Goal: Task Accomplishment & Management: Use online tool/utility

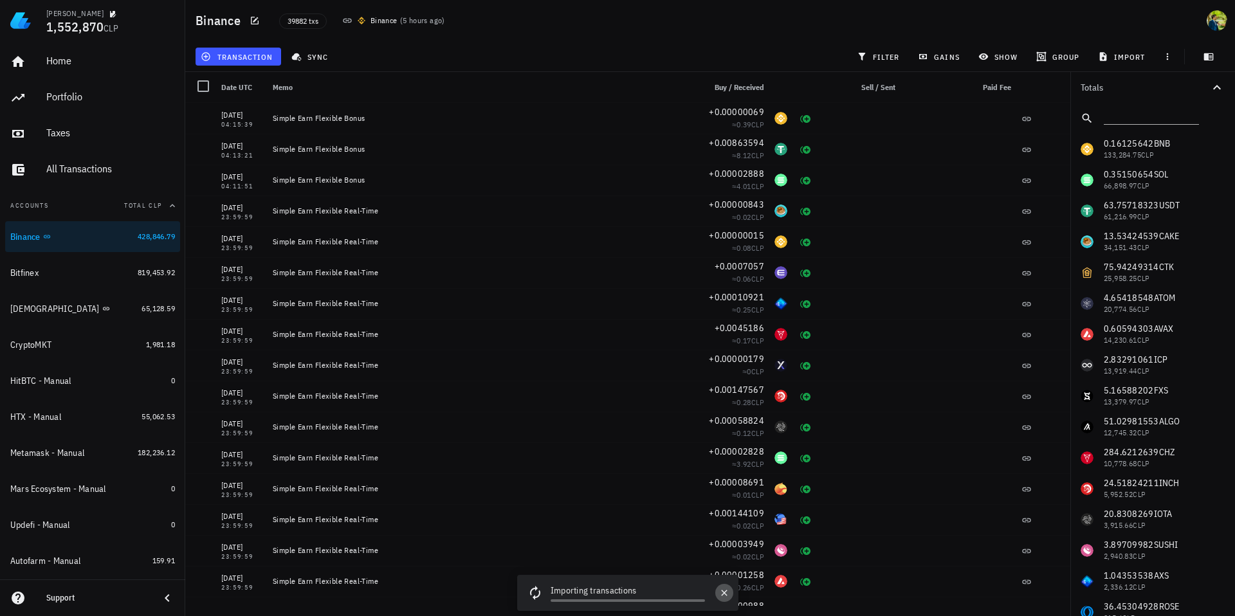
click at [731, 598] on button "button" at bounding box center [724, 593] width 18 height 18
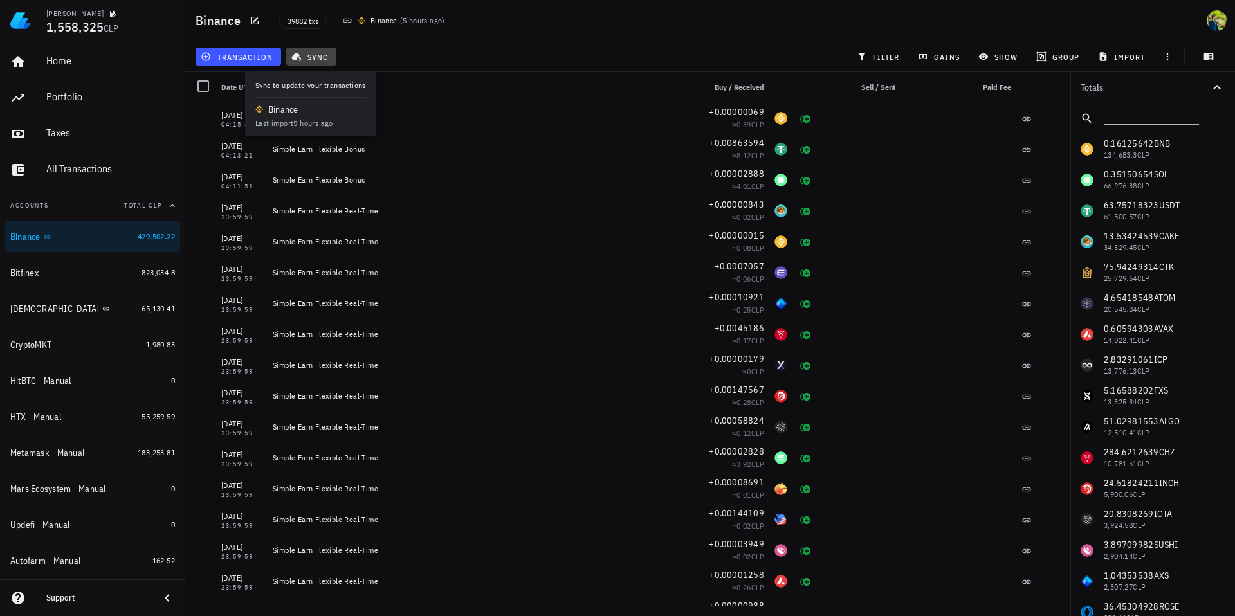
click at [311, 57] on span "sync" at bounding box center [311, 56] width 34 height 10
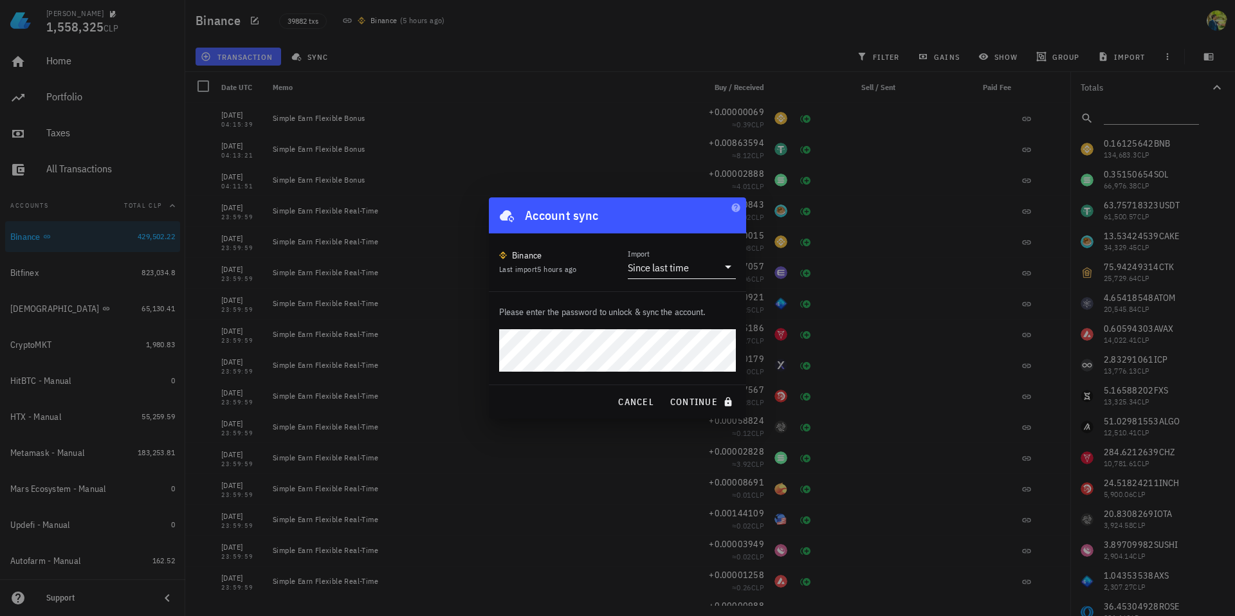
click at [662, 271] on div "Since last time" at bounding box center [658, 267] width 61 height 13
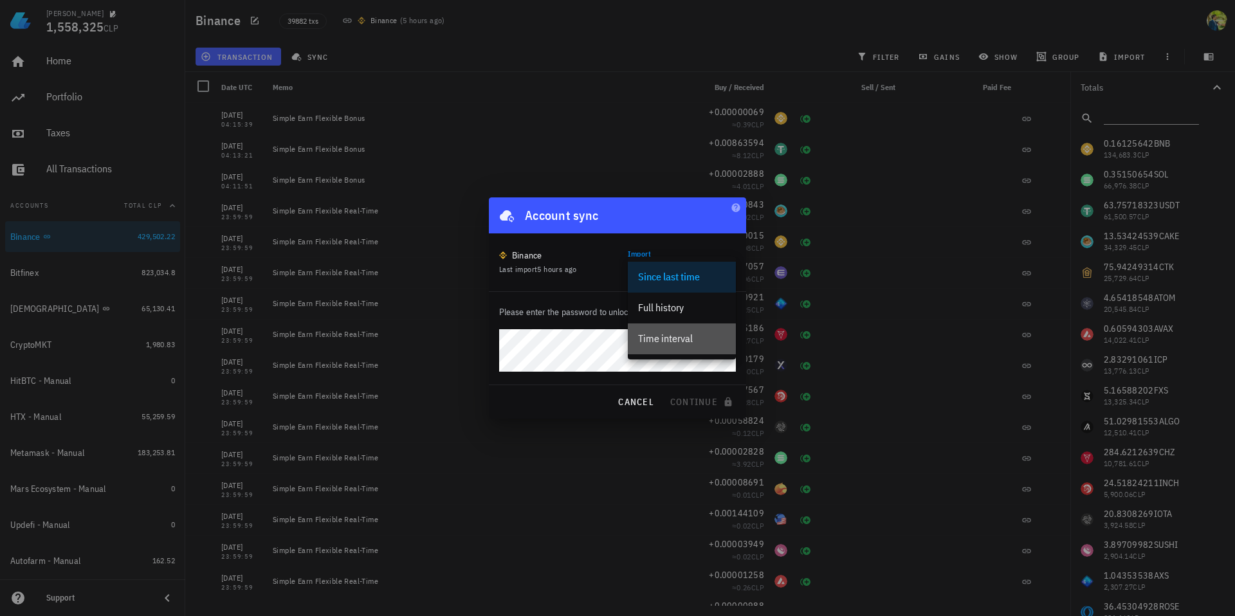
click at [671, 333] on div "Time interval" at bounding box center [682, 339] width 88 height 12
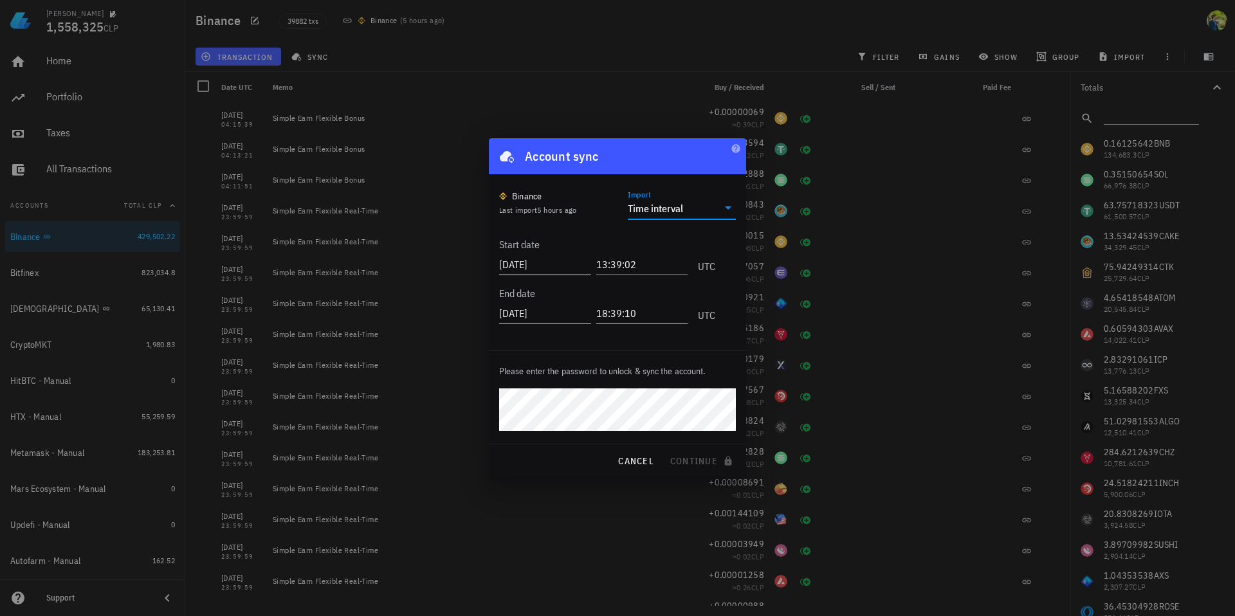
click at [548, 262] on input "2025-08-25" at bounding box center [545, 264] width 92 height 21
click at [548, 262] on input "2025-08-25" at bounding box center [546, 264] width 95 height 21
click at [535, 265] on input "2025-08-29" at bounding box center [546, 264] width 95 height 21
click at [622, 264] on input "13:39:02" at bounding box center [640, 264] width 95 height 21
click at [533, 264] on input "2025-04-29" at bounding box center [546, 264] width 95 height 21
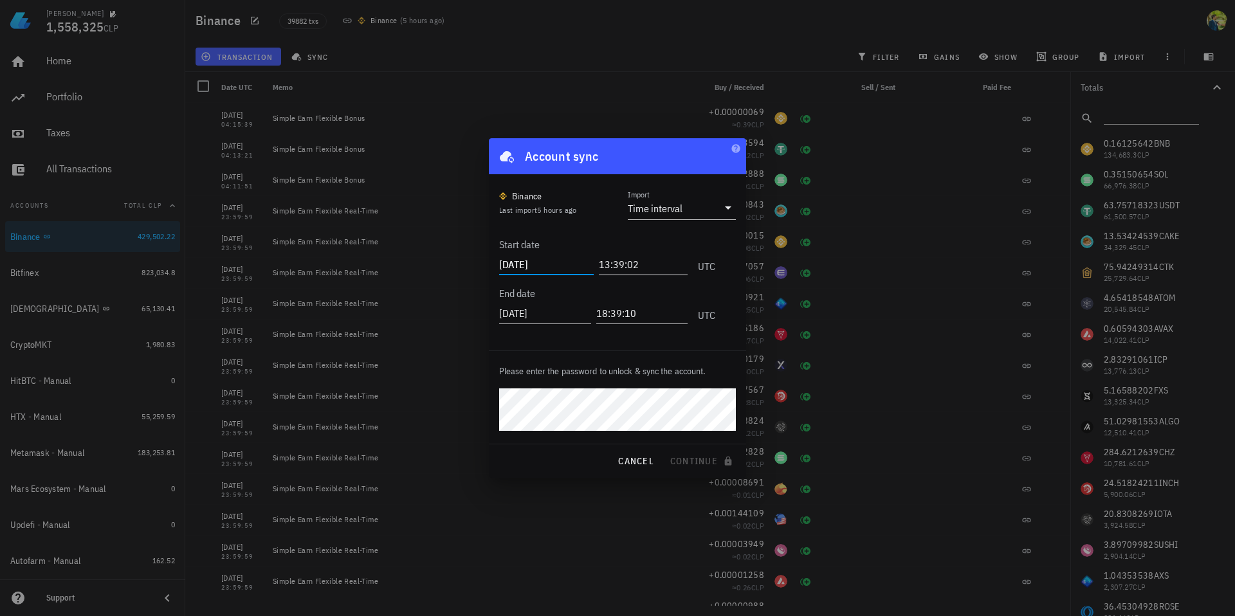
type input "2025-05-01"
click at [639, 259] on input "13:39:02" at bounding box center [640, 264] width 95 height 21
drag, startPoint x: 637, startPoint y: 264, endPoint x: 594, endPoint y: 265, distance: 42.5
click at [594, 265] on input "13:39:02" at bounding box center [640, 264] width 95 height 21
click at [549, 306] on input "2025-08-25" at bounding box center [545, 313] width 92 height 21
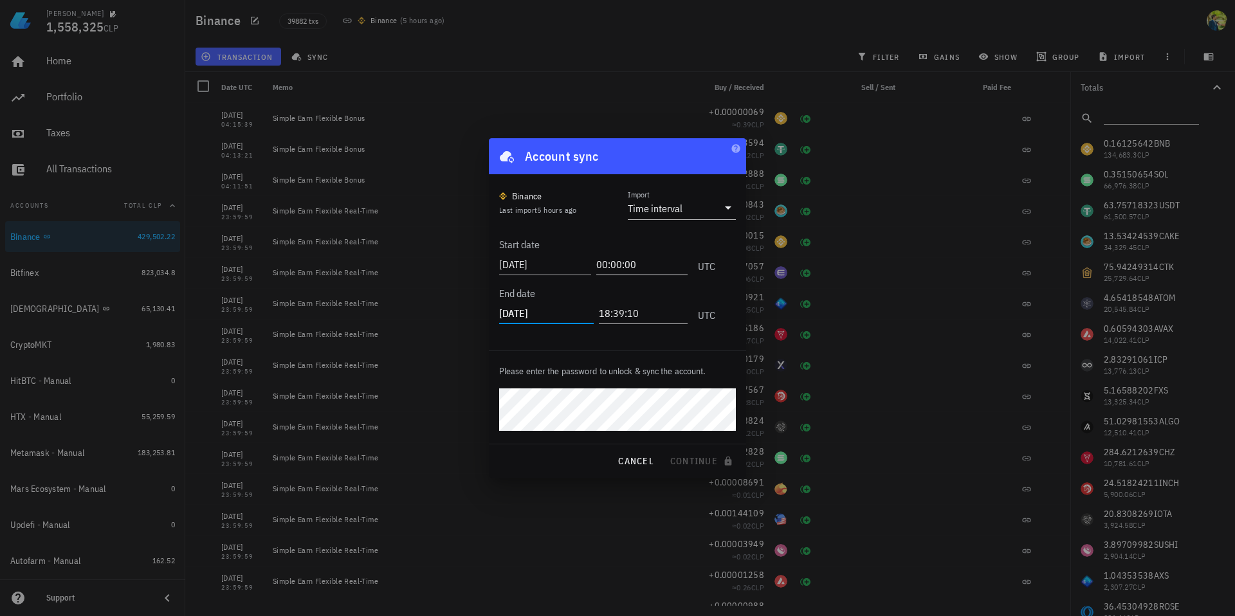
click at [636, 259] on input "00:00:00" at bounding box center [642, 264] width 92 height 21
type input "00:00:01"
click at [546, 312] on input "2025-08-25" at bounding box center [545, 313] width 92 height 21
click at [532, 315] on input "2025-08-25" at bounding box center [546, 313] width 95 height 21
click at [533, 313] on input "2025-08-25" at bounding box center [546, 313] width 95 height 21
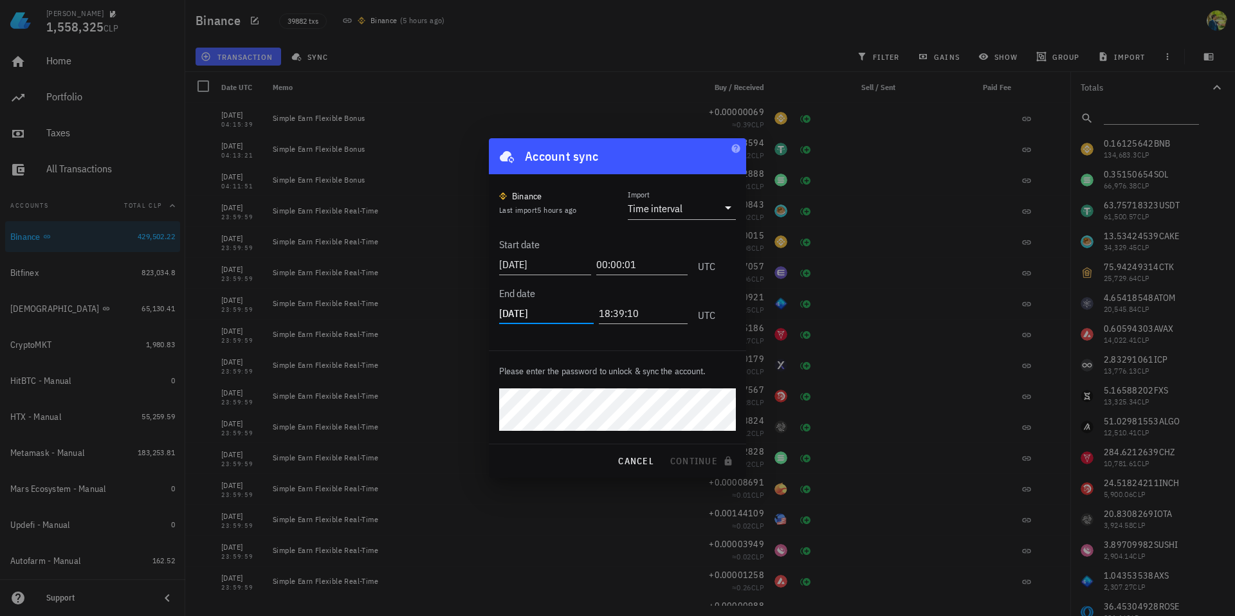
click at [552, 306] on input "2025-05-20" at bounding box center [546, 313] width 95 height 21
click at [547, 316] on input "2025-05-20" at bounding box center [546, 313] width 95 height 21
type input "2025-05-15"
click at [653, 317] on input "18:39:10" at bounding box center [643, 313] width 89 height 21
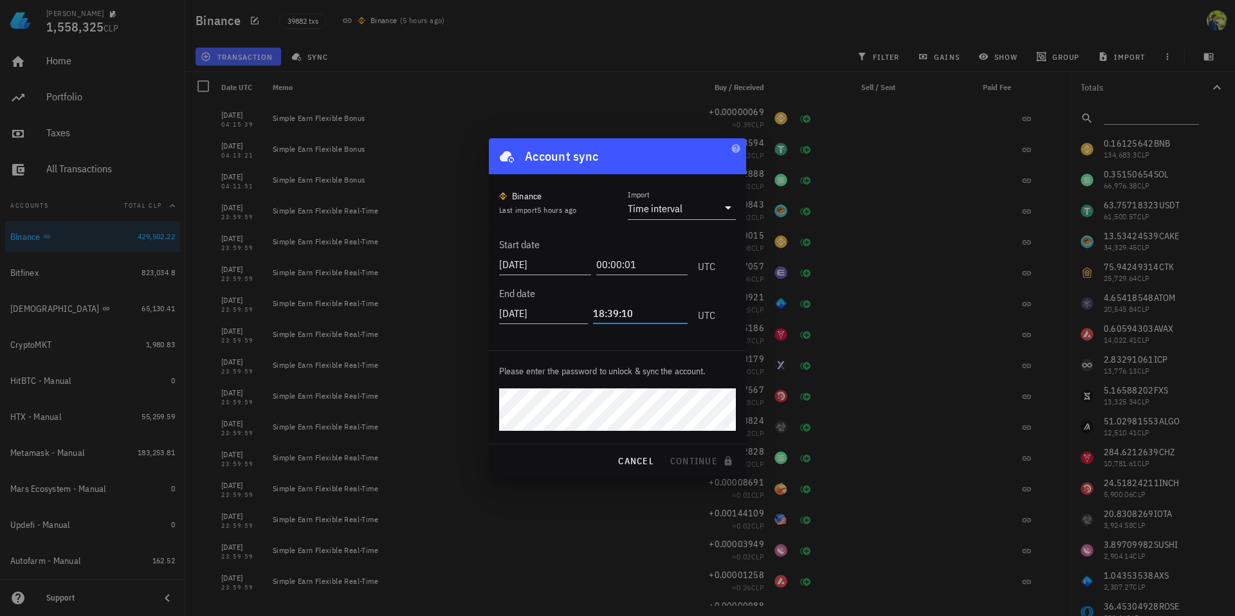
click at [595, 315] on input "18:39:10" at bounding box center [640, 313] width 95 height 21
click at [612, 313] on input "23:30:09" at bounding box center [640, 313] width 95 height 21
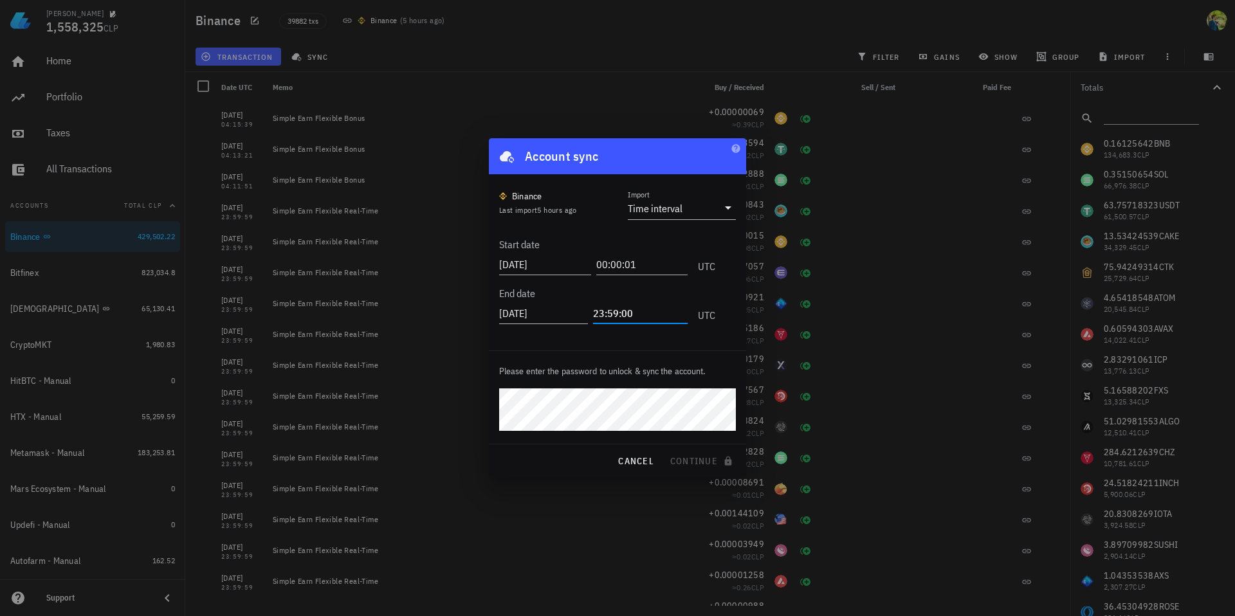
click at [624, 312] on input "23:59:00" at bounding box center [640, 313] width 95 height 21
click at [624, 312] on input "23:59:50" at bounding box center [640, 313] width 95 height 21
click at [656, 310] on input "23:59:50" at bounding box center [640, 313] width 95 height 21
type input "23:59:59"
click at [659, 260] on input "00:00:01" at bounding box center [642, 264] width 92 height 21
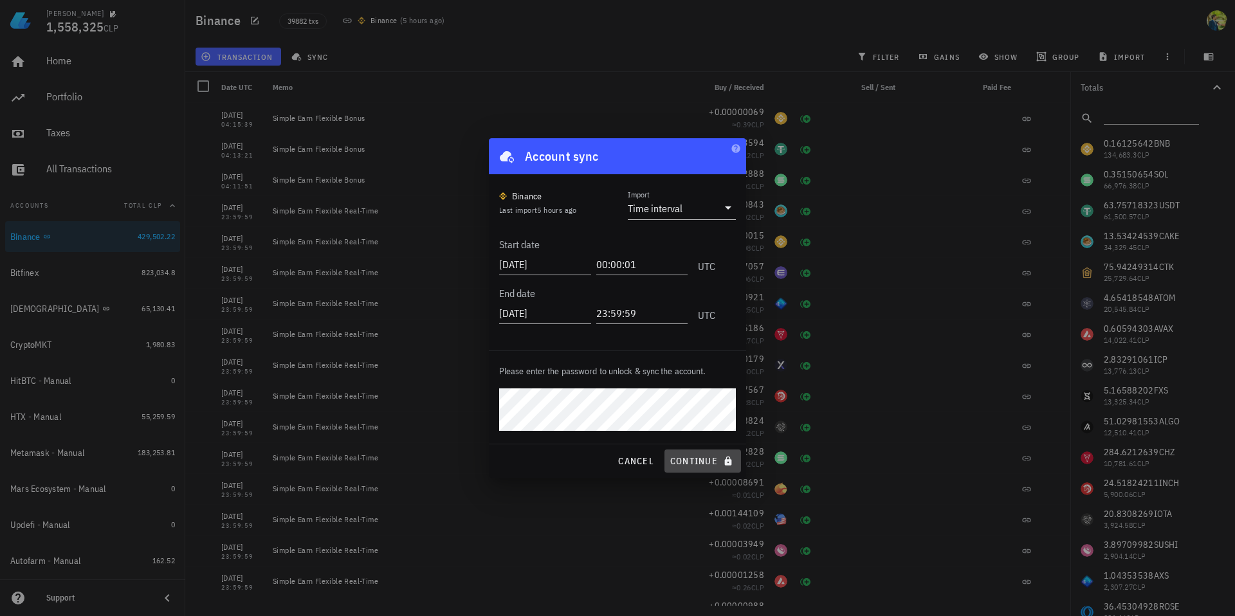
click at [712, 461] on span "continue" at bounding box center [703, 462] width 66 height 12
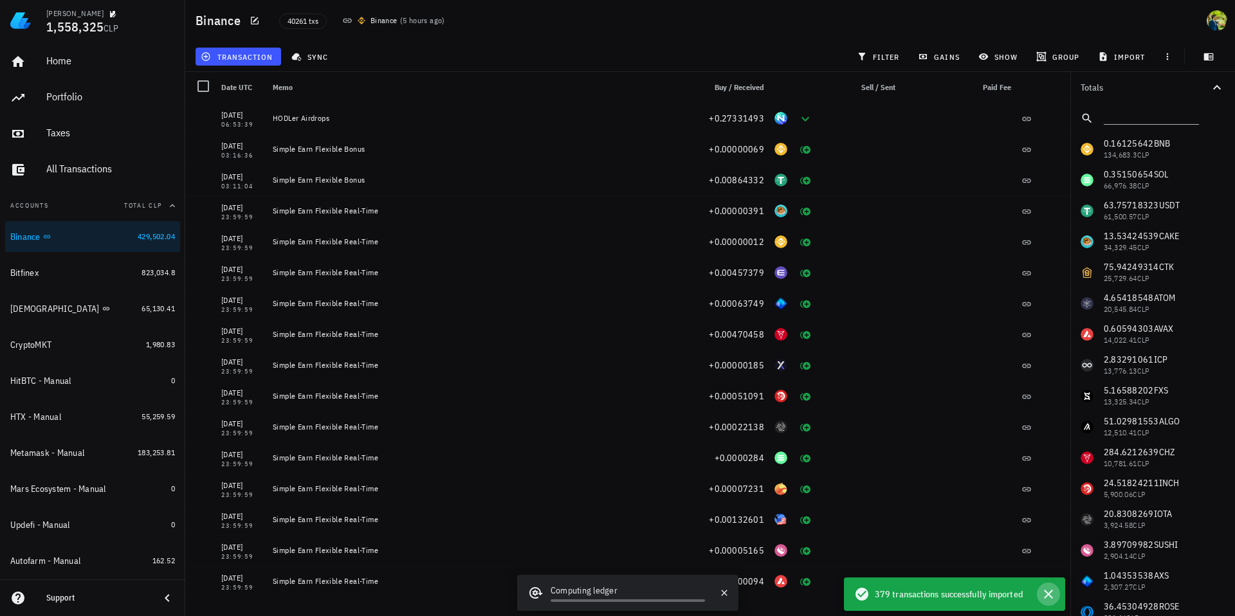
click at [1051, 594] on icon "button" at bounding box center [1048, 594] width 15 height 15
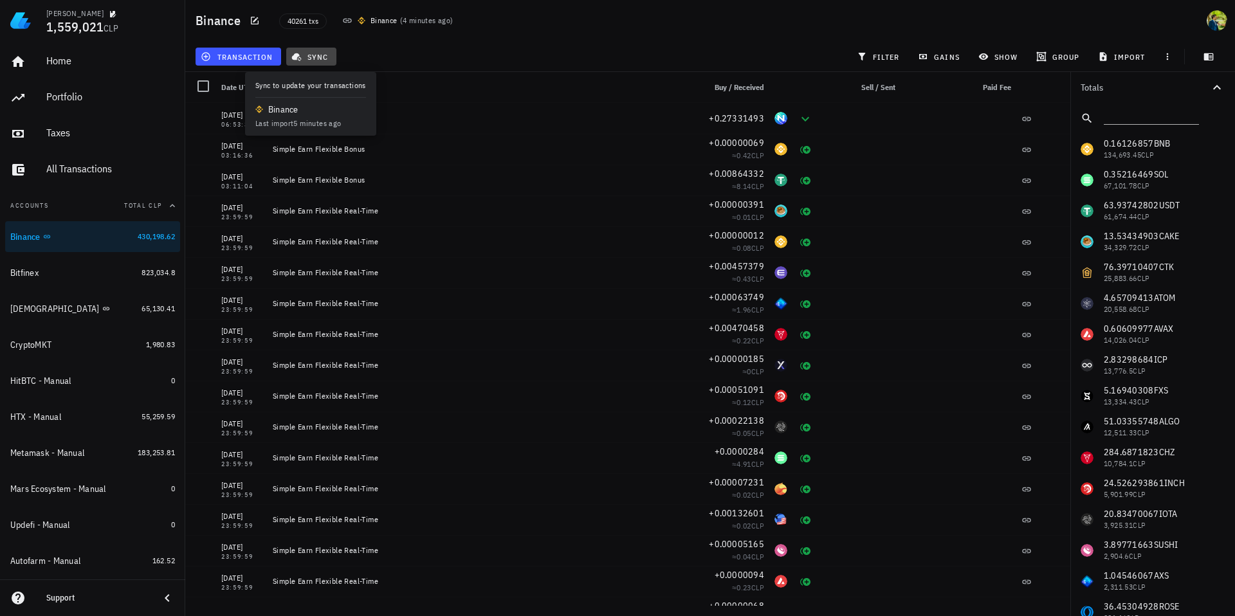
click at [318, 59] on span "sync" at bounding box center [311, 56] width 34 height 10
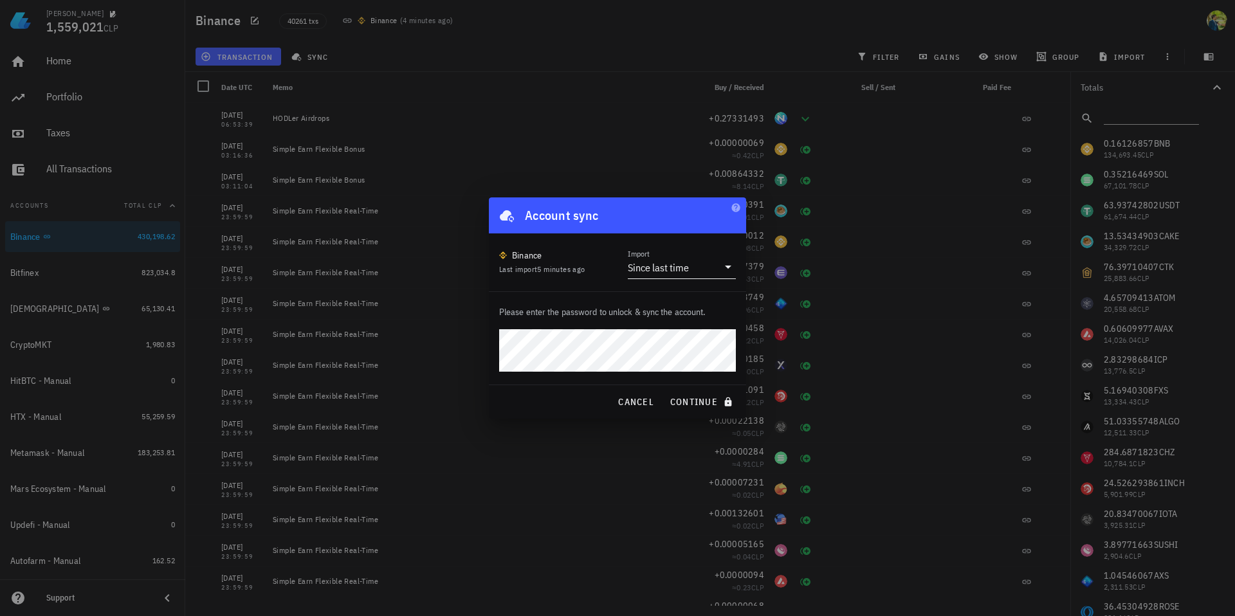
click at [666, 269] on div "Since last time" at bounding box center [658, 267] width 61 height 13
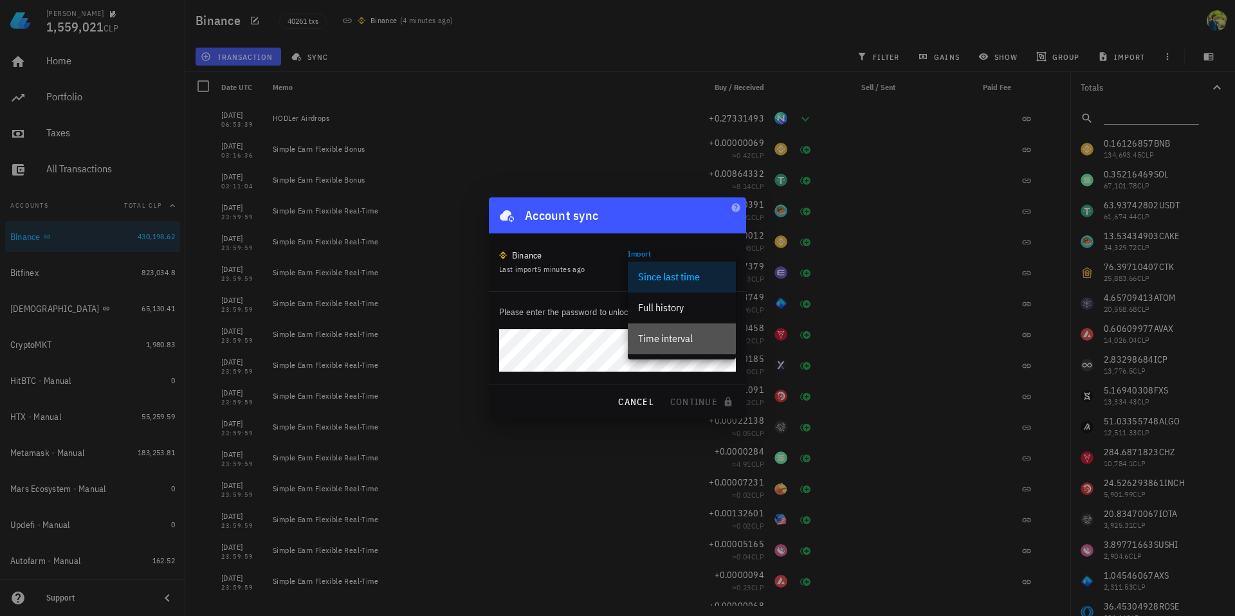
click at [685, 331] on div "Time interval" at bounding box center [682, 339] width 88 height 28
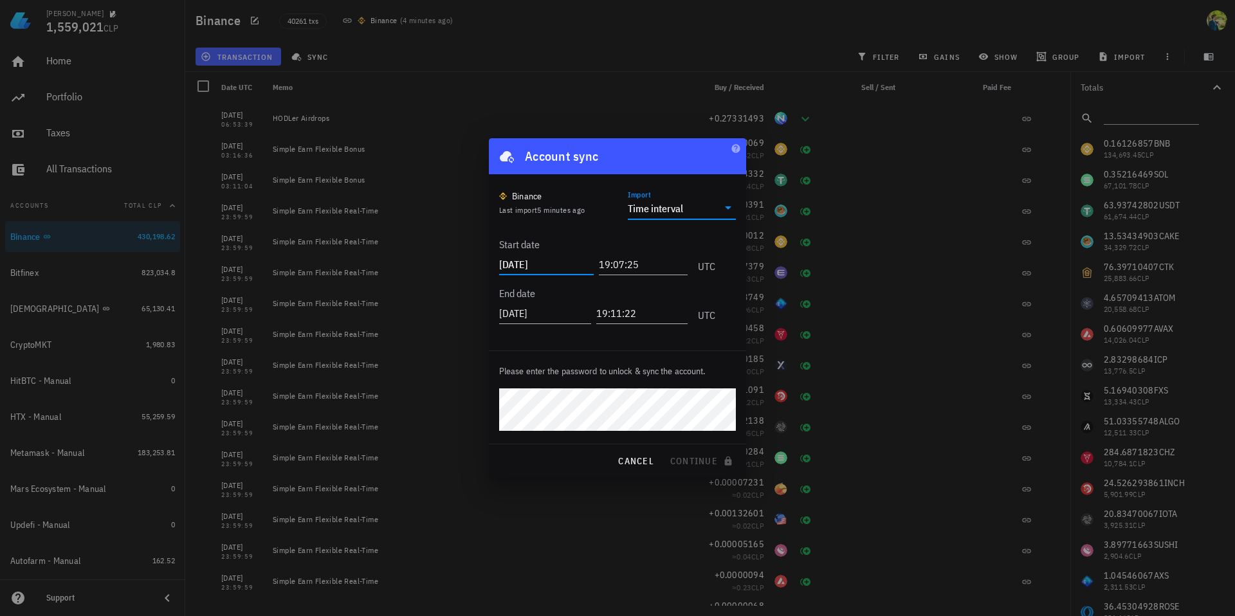
click at [531, 266] on input "2025-08-25" at bounding box center [546, 264] width 95 height 21
click at [535, 262] on input "2025-08-25" at bounding box center [546, 264] width 95 height 21
type input "2025-05-15"
click at [604, 267] on input "19:07:25" at bounding box center [640, 264] width 95 height 21
click at [600, 266] on input "19:07:25" at bounding box center [640, 264] width 95 height 21
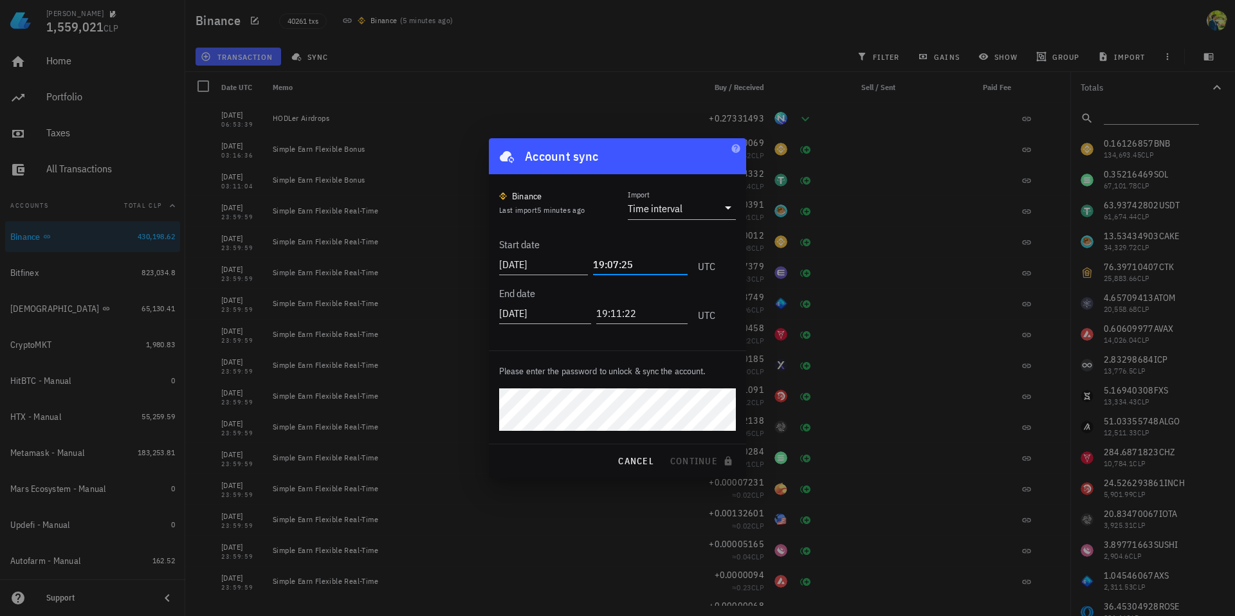
click at [600, 266] on input "19:07:25" at bounding box center [640, 264] width 95 height 21
click at [612, 264] on input "00:00:07" at bounding box center [640, 264] width 95 height 21
click at [638, 264] on input "00:00:07" at bounding box center [640, 264] width 95 height 21
type input "00:00:01"
click at [530, 310] on input "2025-08-25" at bounding box center [546, 313] width 95 height 21
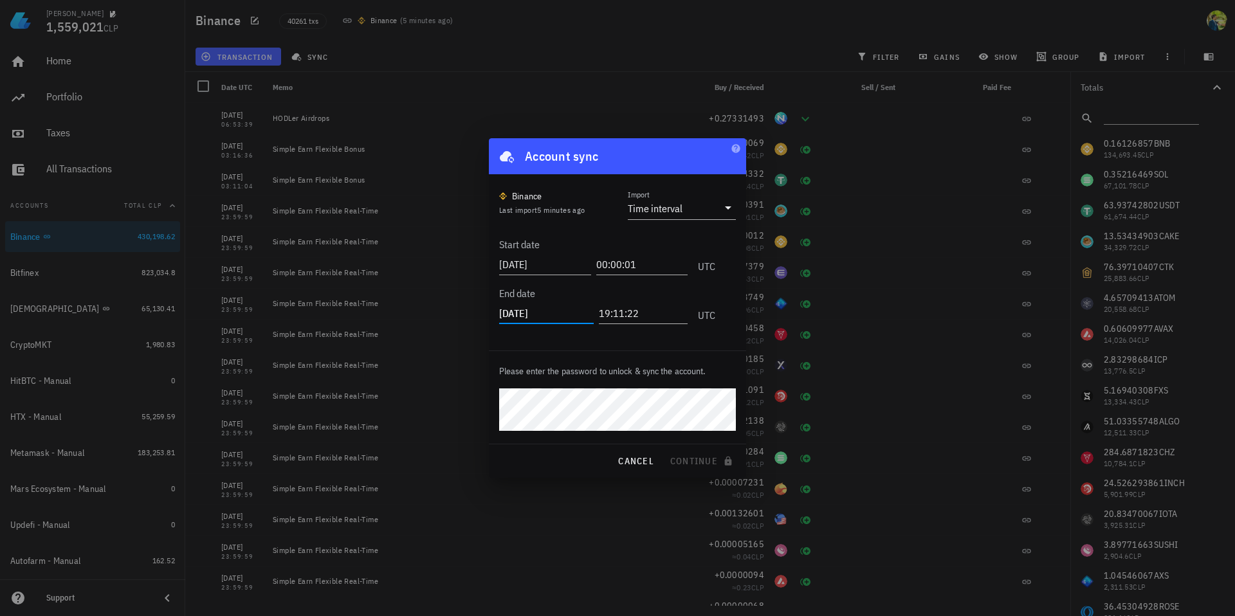
click at [549, 315] on input "2025-08-25" at bounding box center [546, 313] width 95 height 21
type input "2025-05-31"
click at [608, 312] on input "19:11:22" at bounding box center [640, 313] width 95 height 21
click at [600, 314] on input "19:11:22" at bounding box center [640, 313] width 95 height 21
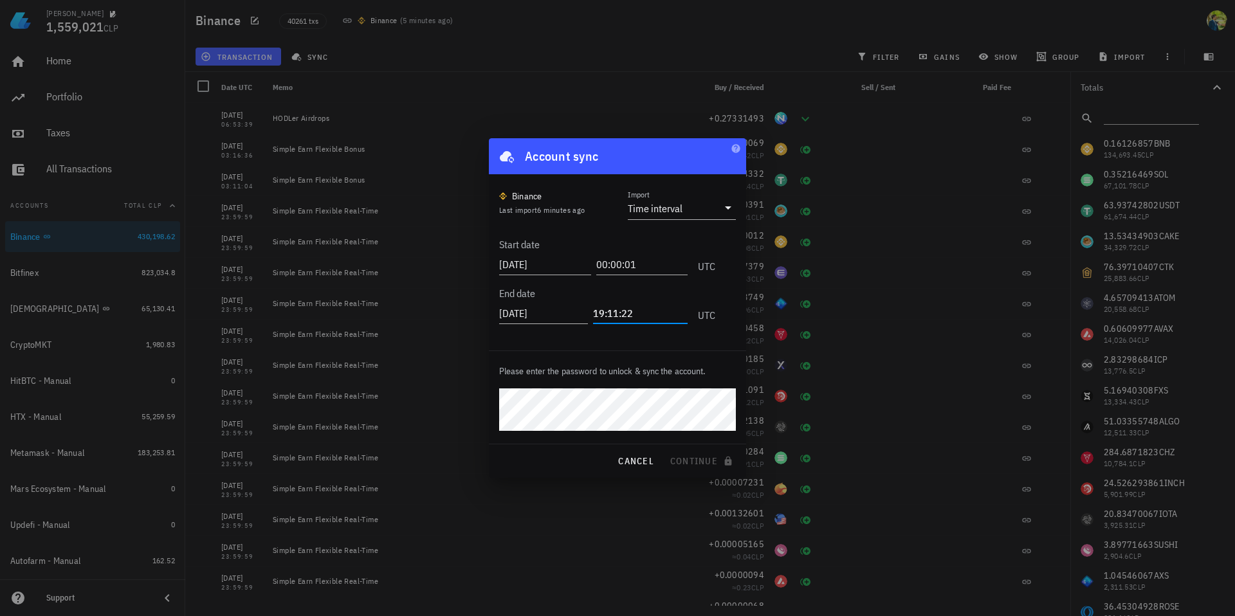
click at [600, 314] on input "19:11:22" at bounding box center [640, 313] width 95 height 21
click at [613, 314] on input "23:11:22" at bounding box center [640, 313] width 95 height 21
click at [623, 313] on input "23:59:22" at bounding box center [640, 313] width 95 height 21
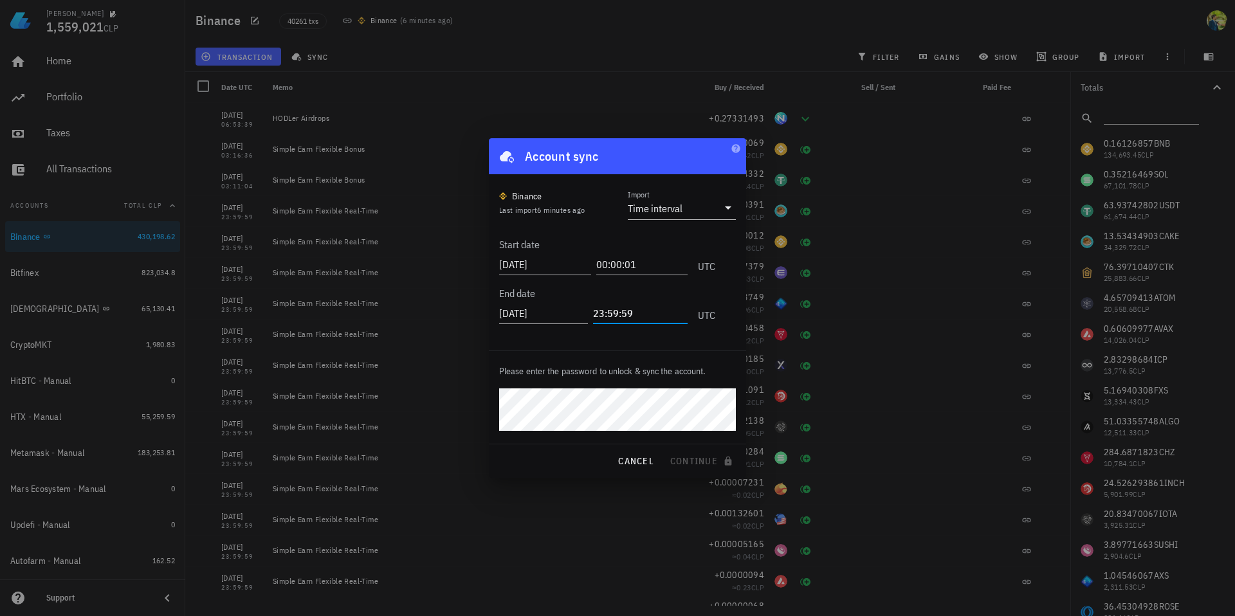
click at [663, 311] on input "23:59:59" at bounding box center [640, 313] width 95 height 21
type input "23:59:59"
click at [654, 268] on input "00:00:01" at bounding box center [640, 264] width 95 height 21
click at [700, 463] on span "continue" at bounding box center [703, 462] width 66 height 12
